Goal: Task Accomplishment & Management: Manage account settings

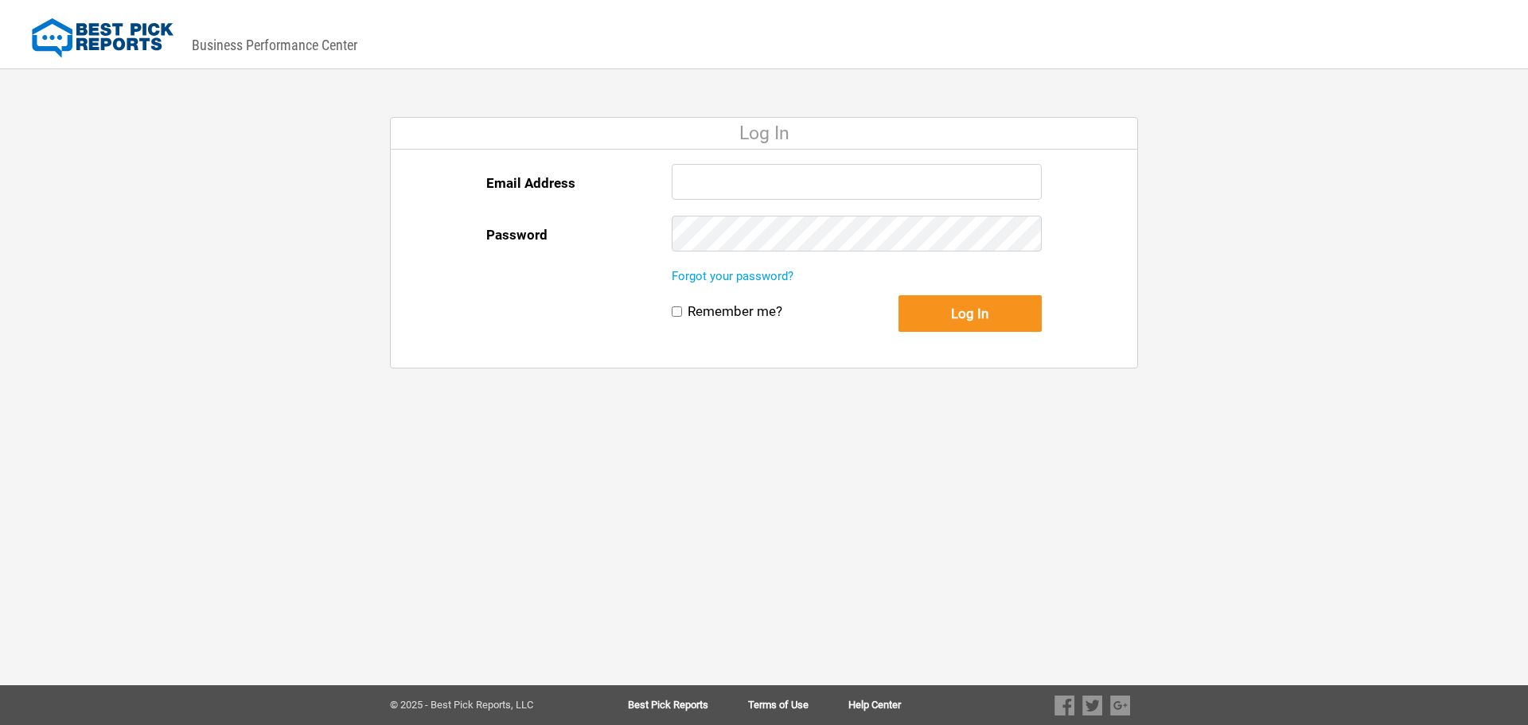
type input "[EMAIL_ADDRESS][DOMAIN_NAME]"
click at [924, 306] on button "Log In" at bounding box center [969, 313] width 143 height 37
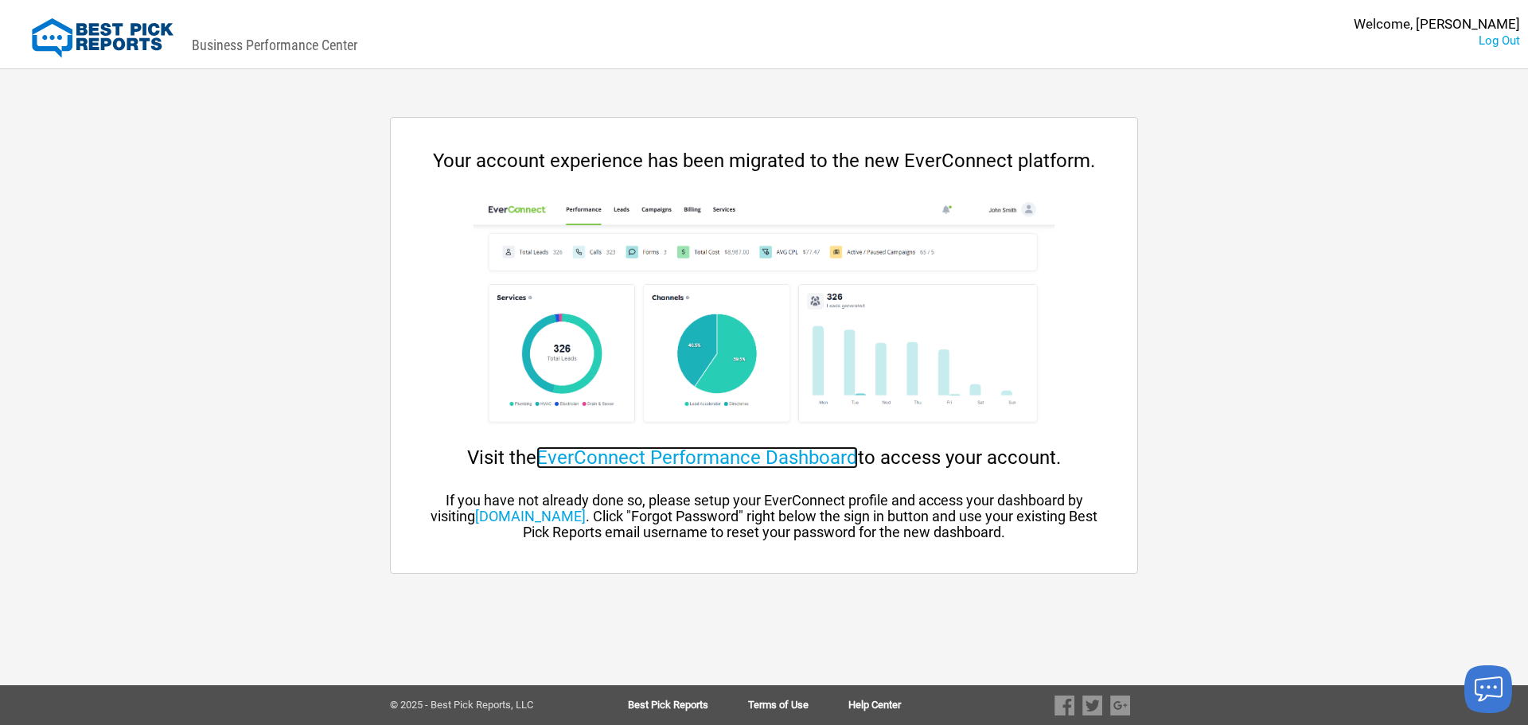
click at [742, 453] on link "EverConnect Performance Dashboard" at bounding box center [696, 457] width 321 height 22
